Goal: Task Accomplishment & Management: Use online tool/utility

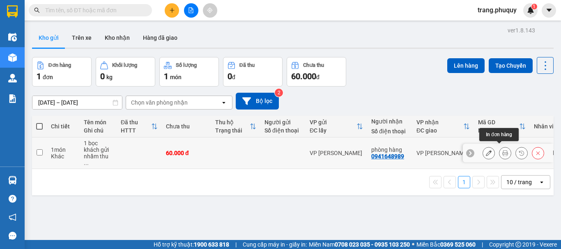
click at [502, 150] on icon at bounding box center [505, 153] width 6 height 6
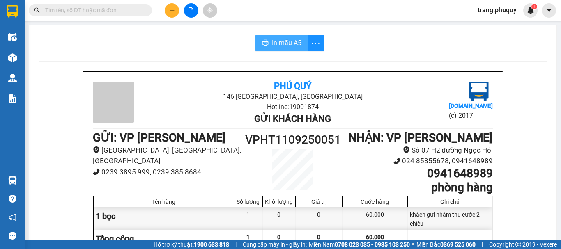
click at [296, 46] on span "In mẫu A5" at bounding box center [287, 43] width 30 height 10
click at [298, 45] on button "In mẫu A5" at bounding box center [281, 43] width 53 height 16
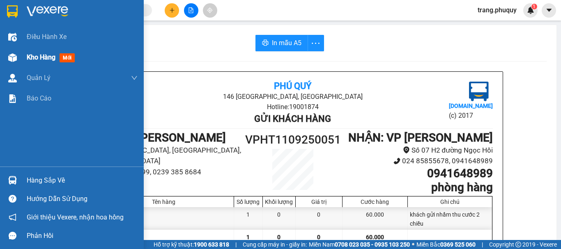
click at [22, 59] on div "Kho hàng mới" at bounding box center [72, 57] width 144 height 21
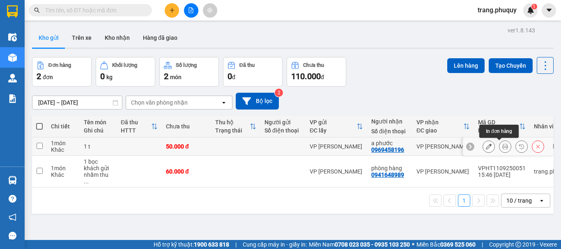
click at [502, 147] on icon at bounding box center [505, 147] width 6 height 6
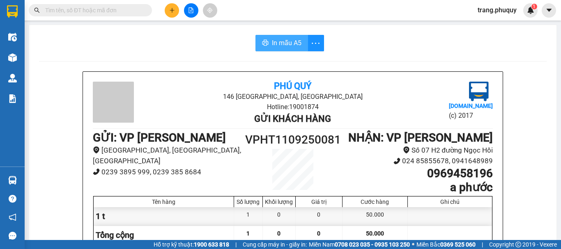
click at [267, 42] on button "In mẫu A5" at bounding box center [281, 43] width 53 height 16
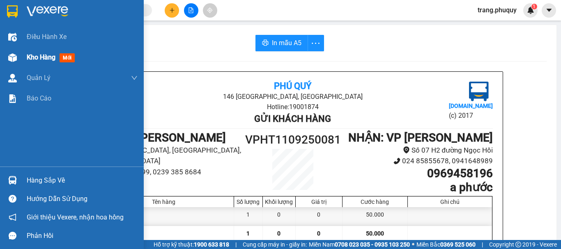
click at [8, 58] on img at bounding box center [12, 57] width 9 height 9
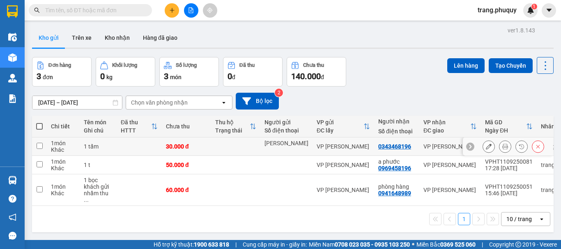
click at [499, 147] on button at bounding box center [504, 147] width 11 height 14
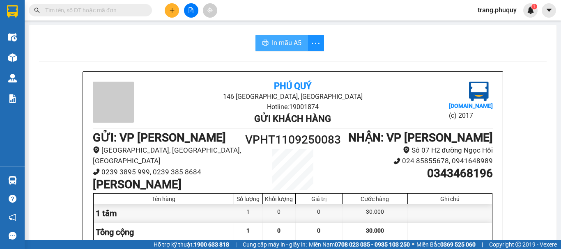
click at [275, 37] on button "In mẫu A5" at bounding box center [281, 43] width 53 height 16
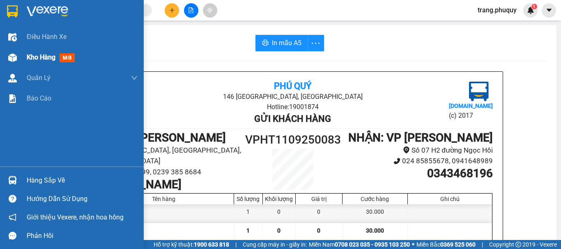
click at [9, 55] on img at bounding box center [12, 57] width 9 height 9
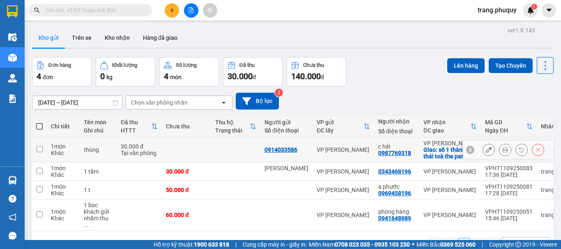
click at [502, 148] on icon at bounding box center [505, 150] width 6 height 6
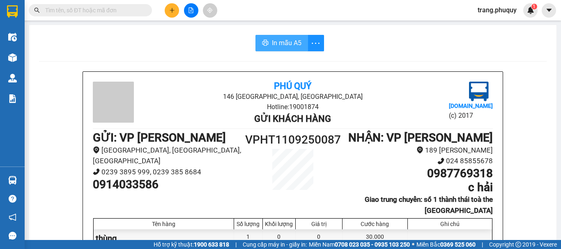
click at [273, 41] on span "In mẫu A5" at bounding box center [287, 43] width 30 height 10
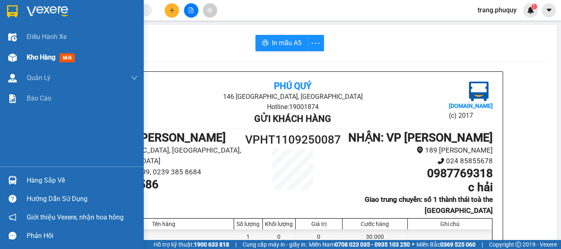
click at [12, 52] on div at bounding box center [12, 57] width 14 height 14
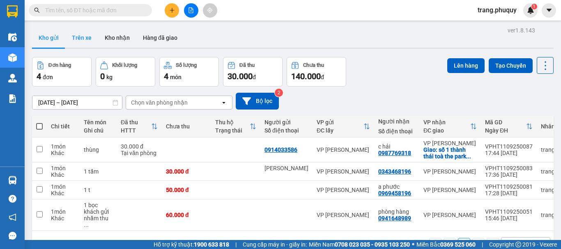
drag, startPoint x: 84, startPoint y: 39, endPoint x: 72, endPoint y: 38, distance: 11.6
click at [84, 39] on button "Trên xe" at bounding box center [81, 38] width 33 height 20
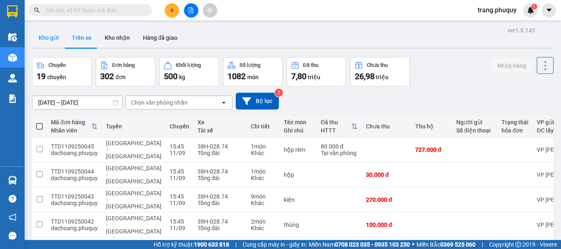
click at [56, 39] on button "Kho gửi" at bounding box center [48, 38] width 33 height 20
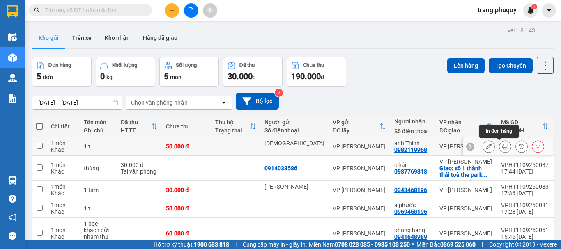
click at [502, 148] on icon at bounding box center [505, 147] width 6 height 6
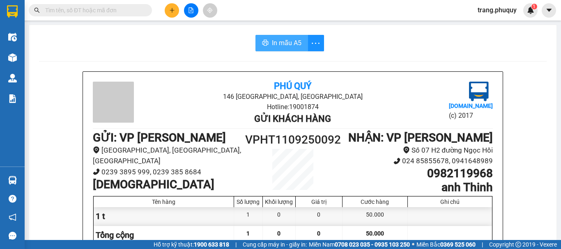
click at [292, 45] on span "In mẫu A5" at bounding box center [287, 43] width 30 height 10
click at [276, 45] on span "In mẫu A5" at bounding box center [287, 43] width 30 height 10
click at [264, 41] on icon "printer" at bounding box center [265, 42] width 7 height 7
